Goal: Information Seeking & Learning: Learn about a topic

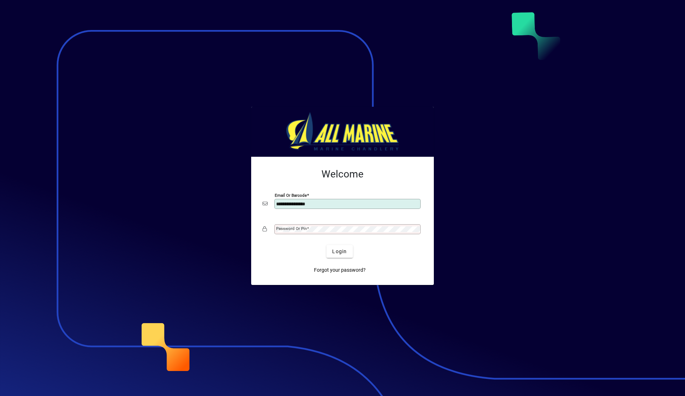
type input "**********"
click at [340, 251] on span "Login" at bounding box center [339, 251] width 15 height 7
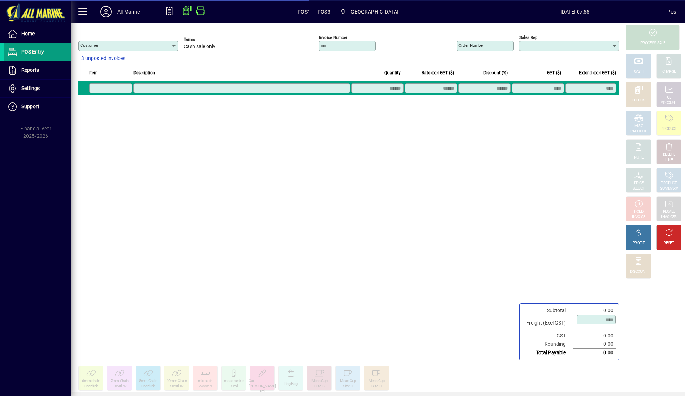
type input "**********"
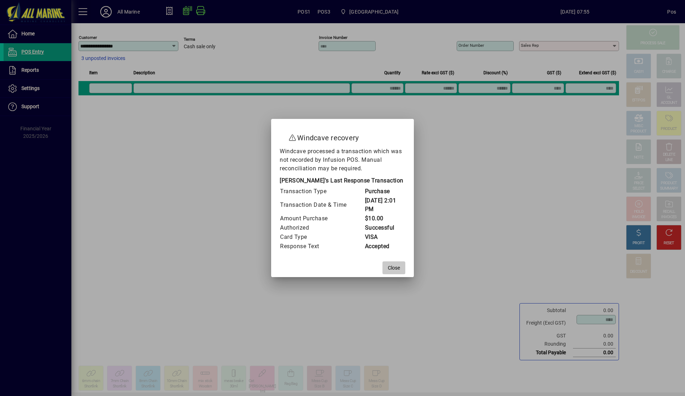
click at [394, 264] on span "Close" at bounding box center [394, 267] width 12 height 7
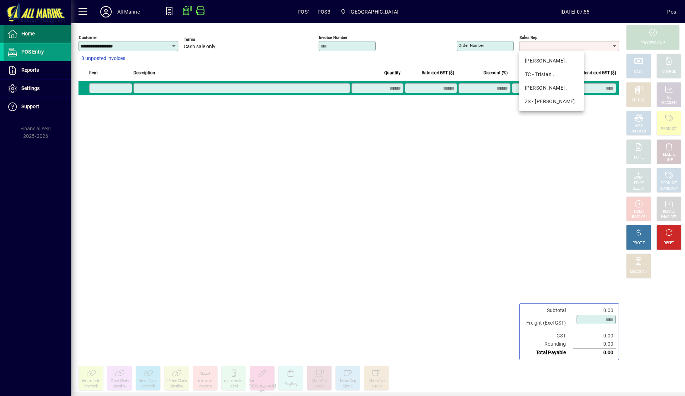
click at [34, 30] on span "Home" at bounding box center [19, 34] width 31 height 9
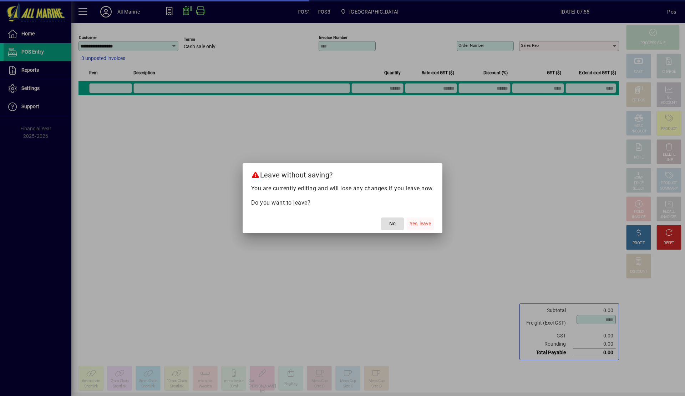
click at [416, 223] on span "Yes, leave" at bounding box center [419, 223] width 21 height 7
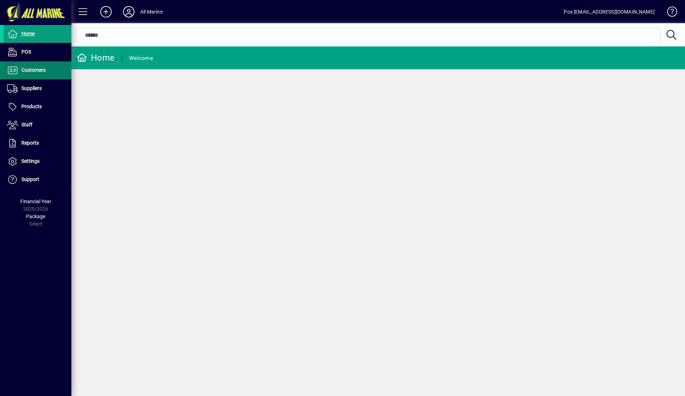
click at [44, 70] on span "Customers" at bounding box center [33, 70] width 24 height 6
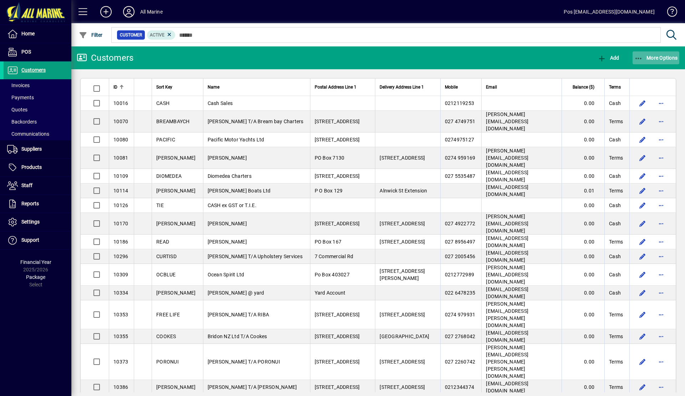
click at [651, 56] on span "More Options" at bounding box center [656, 58] width 44 height 6
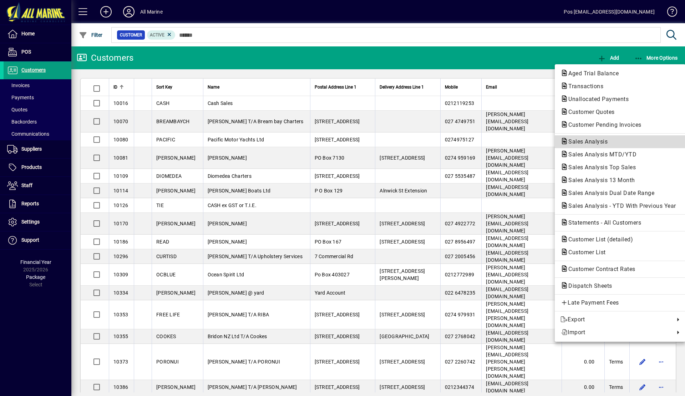
click at [582, 139] on span "Sales Analysis" at bounding box center [585, 141] width 51 height 7
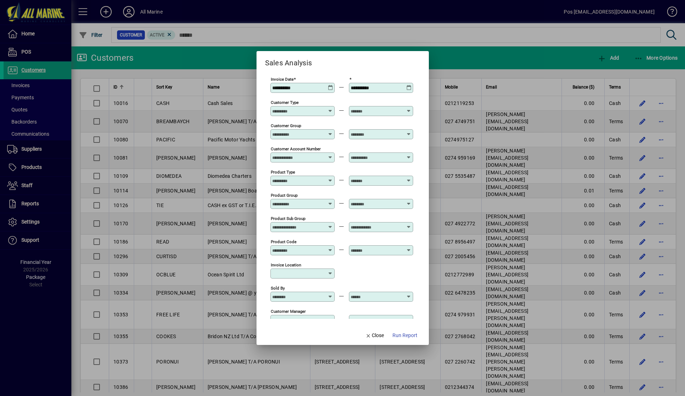
click at [332, 85] on icon at bounding box center [330, 85] width 5 height 0
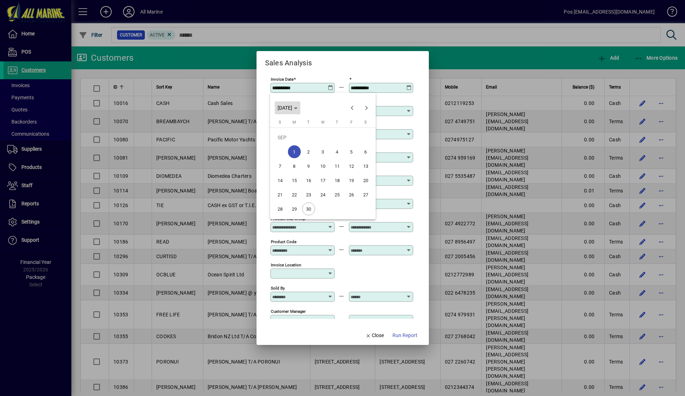
click at [297, 109] on icon "Choose month and year" at bounding box center [296, 108] width 4 height 2
click at [287, 158] on span "2024" at bounding box center [285, 158] width 22 height 13
click at [282, 173] on span "SEP" at bounding box center [285, 172] width 22 height 13
click at [278, 151] on span "1" at bounding box center [280, 151] width 13 height 13
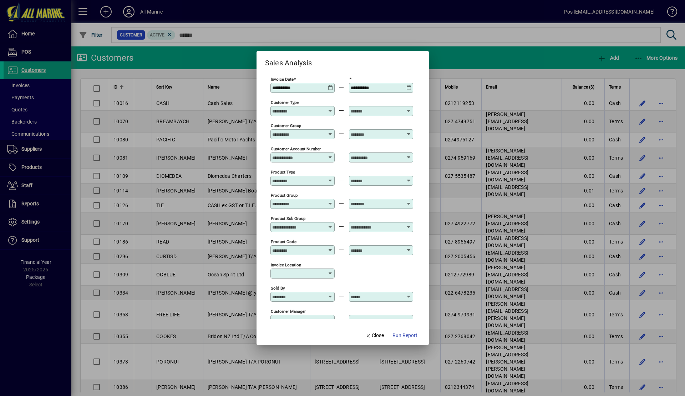
type input "**********"
click at [409, 85] on icon at bounding box center [408, 85] width 5 height 0
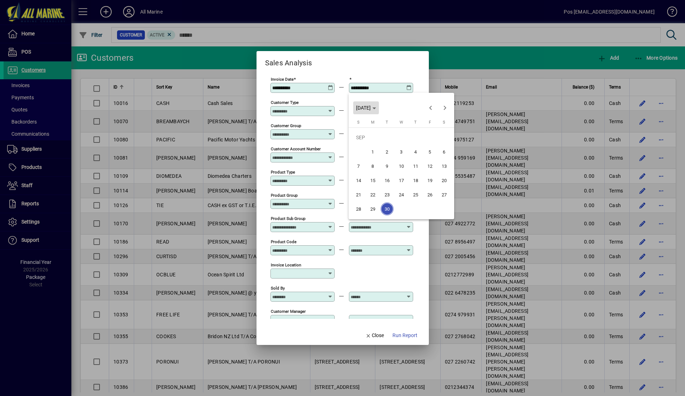
click at [371, 108] on span "[DATE]" at bounding box center [363, 108] width 15 height 6
click at [363, 159] on span "2024" at bounding box center [363, 158] width 22 height 13
click at [361, 170] on span "SEP" at bounding box center [363, 172] width 22 height 13
click at [374, 208] on span "30" at bounding box center [372, 208] width 13 height 13
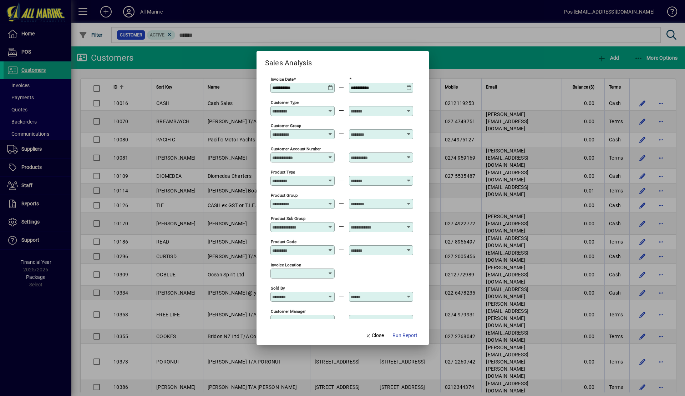
type input "**********"
click at [407, 336] on span "Run Report" at bounding box center [404, 334] width 25 height 7
